Goal: Task Accomplishment & Management: Manage account settings

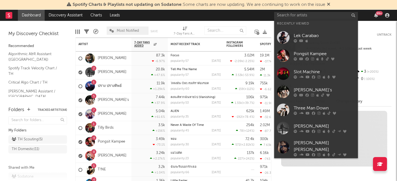
click at [287, 16] on input "text" at bounding box center [316, 15] width 84 height 7
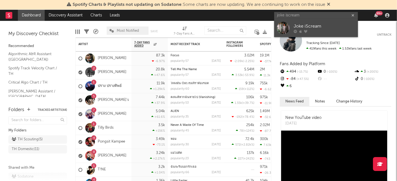
type input "joke iscream"
click at [311, 28] on div "Joke iScream" at bounding box center [324, 26] width 61 height 7
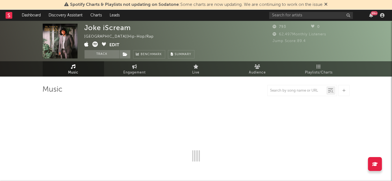
select select "1w"
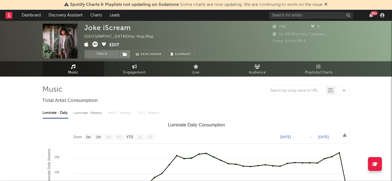
click at [392, 35] on div "Joke iScream [GEOGRAPHIC_DATA] | Hip-Hop/Rap Edit Track Benchmark Summary 793 0…" at bounding box center [196, 41] width 392 height 40
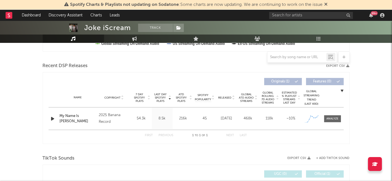
scroll to position [186, 0]
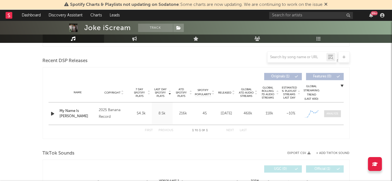
click at [331, 112] on div at bounding box center [333, 114] width 12 height 4
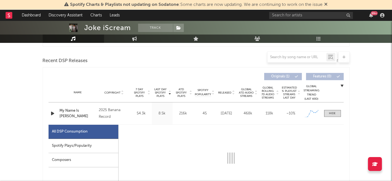
select select "1w"
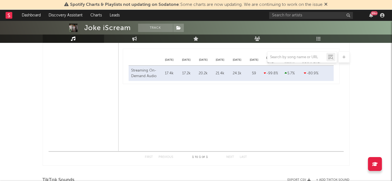
scroll to position [513, 0]
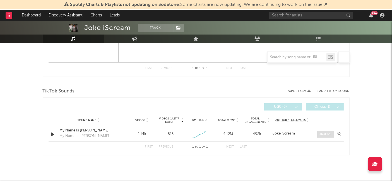
click at [327, 133] on div at bounding box center [326, 135] width 12 height 4
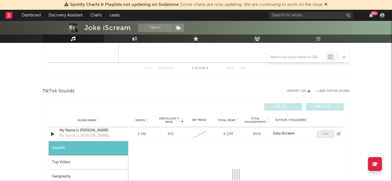
select select "1w"
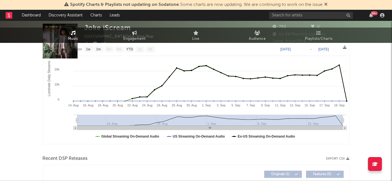
scroll to position [0, 0]
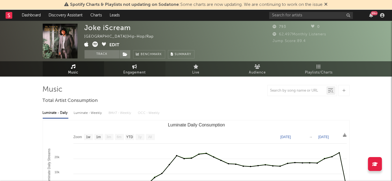
click at [139, 67] on link "Engagement" at bounding box center [134, 68] width 61 height 15
select select "1w"
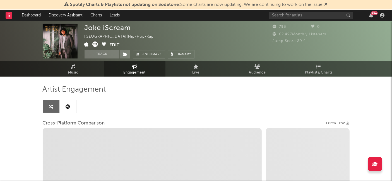
select select "1m"
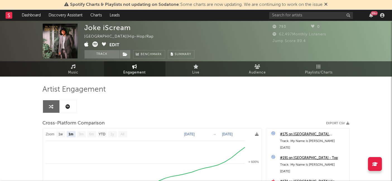
click at [112, 46] on button "Edit" at bounding box center [115, 45] width 10 height 7
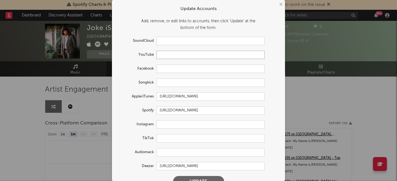
click at [179, 57] on input "text" at bounding box center [211, 55] width 108 height 8
paste input "@jokeiscream"
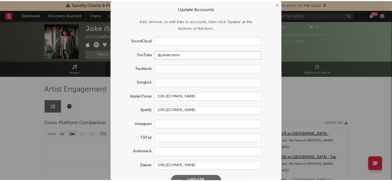
scroll to position [11, 0]
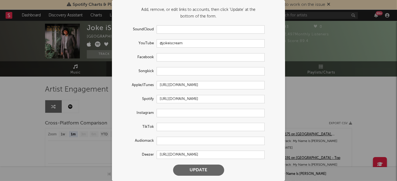
click at [189, 170] on button "Update" at bounding box center [198, 170] width 51 height 11
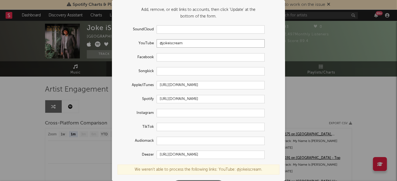
click at [183, 46] on input "@jokeiscream" at bounding box center [211, 43] width 108 height 8
type input "@"
paste input "[URL][DOMAIN_NAME]"
type input "[URL][DOMAIN_NAME]"
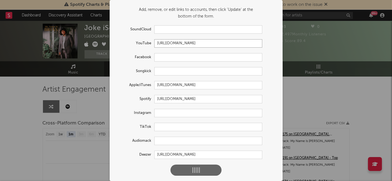
select select "1w"
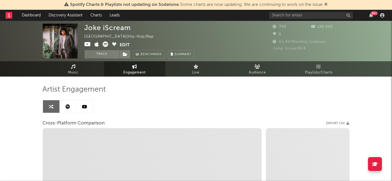
select select "1m"
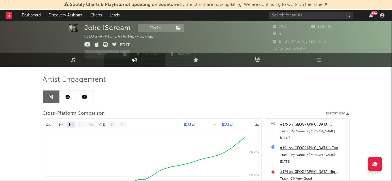
scroll to position [0, 0]
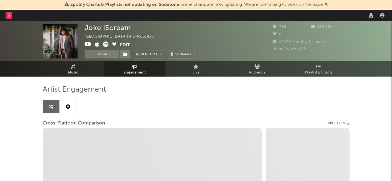
select select "1w"
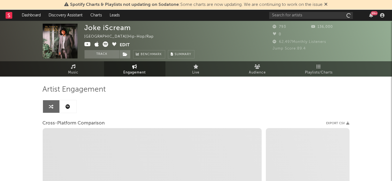
select select "1m"
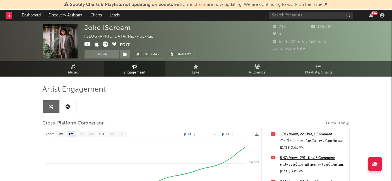
select select "1m"
click at [132, 72] on span "Engagement" at bounding box center [135, 72] width 22 height 7
click at [246, 71] on link "Audience" at bounding box center [257, 68] width 61 height 15
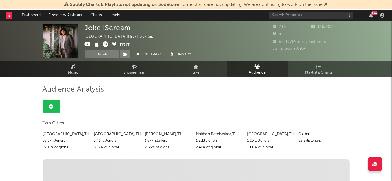
click at [323, 64] on link "Playlists/Charts" at bounding box center [318, 68] width 61 height 15
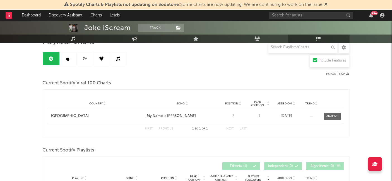
scroll to position [49, 0]
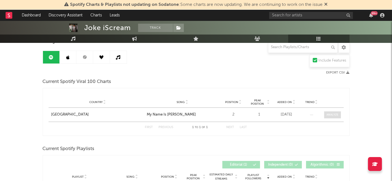
click at [331, 113] on div at bounding box center [333, 115] width 12 height 4
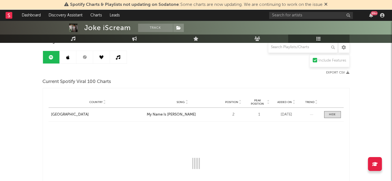
select select "1w"
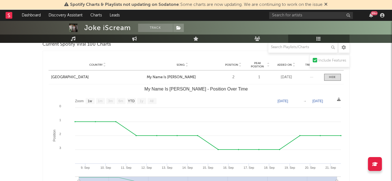
scroll to position [99, 0]
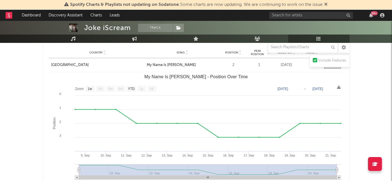
click at [28, 105] on div "Joke iScream Track Thailand | Hip-Hop/Rap Edit Track Benchmark Summary 793 136,…" at bounding box center [196, 114] width 392 height 385
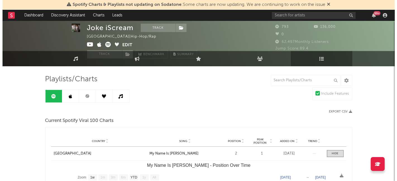
scroll to position [0, 0]
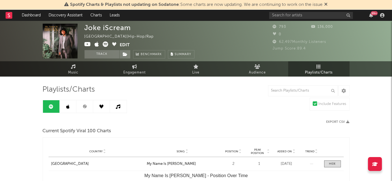
click at [127, 44] on button "Edit" at bounding box center [125, 45] width 10 height 7
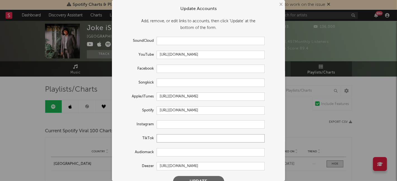
click at [176, 141] on input "text" at bounding box center [211, 139] width 108 height 8
paste input "https://www.tiktok.com/@jokeiscream?lang=en"
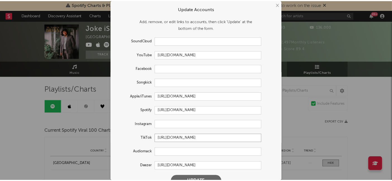
scroll to position [11, 0]
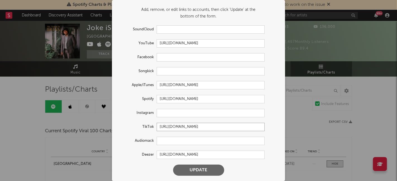
type input "https://www.tiktok.com/@jokeiscream"
click at [186, 60] on input "text" at bounding box center [211, 57] width 108 height 8
paste input "facebook.com/JokeIScream"
type input "facebook.com/JokeIScream"
click at [164, 111] on input "text" at bounding box center [211, 113] width 108 height 8
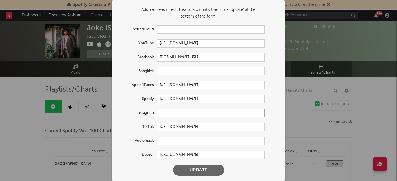
paste input "instagram.com/jokeiscream/?hl=en More info"
drag, startPoint x: 203, startPoint y: 114, endPoint x: 269, endPoint y: 121, distance: 66.5
click at [269, 121] on form "Update Accounts Add, remove, or edit links to accounts, then click 'Update' at …" at bounding box center [198, 85] width 167 height 188
drag, startPoint x: 168, startPoint y: 98, endPoint x: 137, endPoint y: 100, distance: 31.3
click at [137, 100] on div "Spotify https://open.spotify.com/artist/4HDJErNF2CAJadmCAaCVnM" at bounding box center [190, 99] width 147 height 8
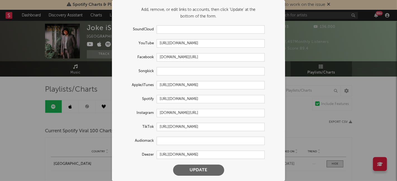
click at [137, 100] on label "Spotify" at bounding box center [136, 99] width 39 height 7
drag, startPoint x: 171, startPoint y: 100, endPoint x: 147, endPoint y: 99, distance: 23.2
click at [147, 99] on div "Spotify https://open.spotify.com/artist/4HDJErNF2CAJadmCAaCVnM" at bounding box center [190, 99] width 147 height 8
click at [157, 115] on input "instagram.com/jokeiscream" at bounding box center [211, 113] width 108 height 8
paste input "https://"
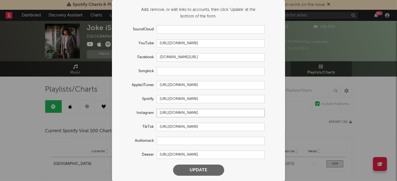
type input "https://instagram.com/jokeiscream"
click at [196, 171] on button "Update" at bounding box center [198, 170] width 51 height 11
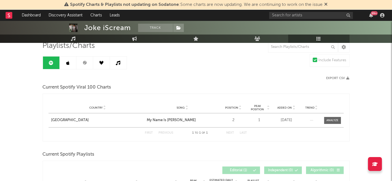
scroll to position [0, 0]
